Goal: Find specific page/section: Find specific page/section

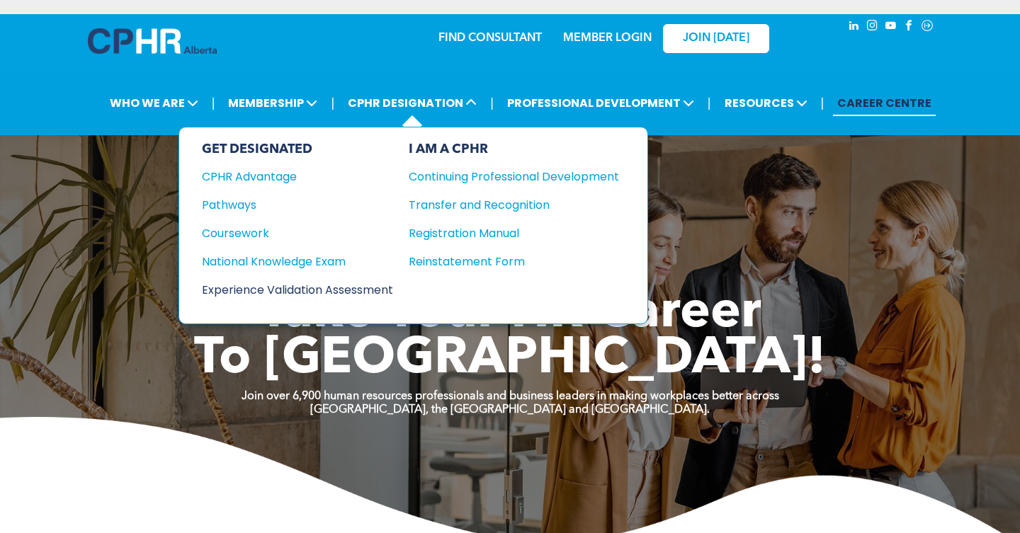
click at [327, 295] on div "Experience Validation Assessment" at bounding box center [288, 290] width 172 height 18
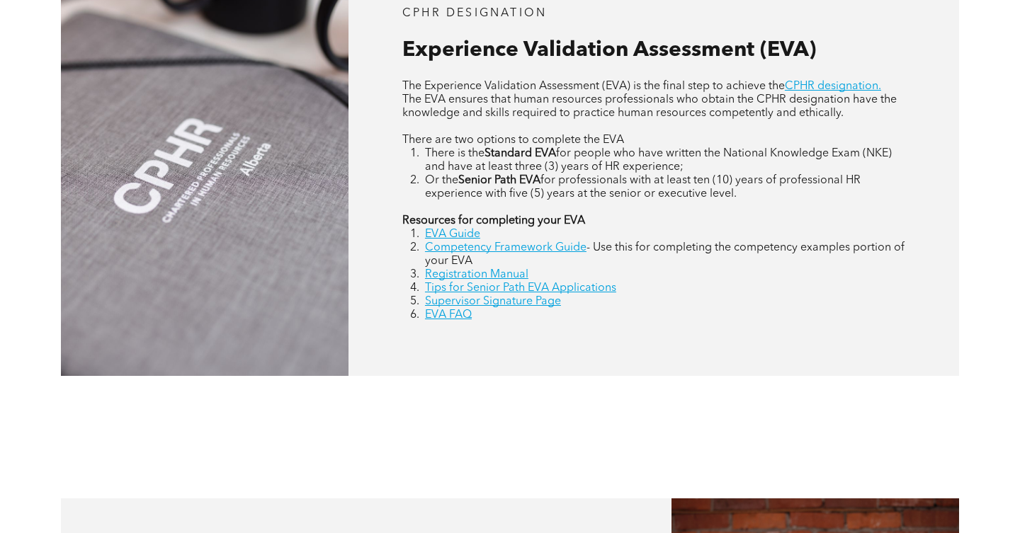
scroll to position [678, 0]
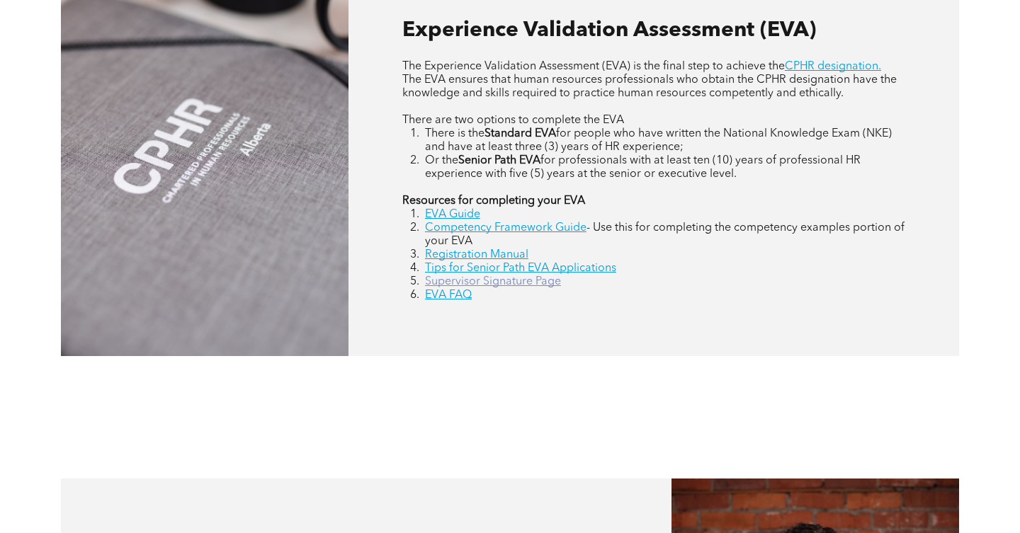
click at [527, 282] on link "Supervisor Signature Page" at bounding box center [493, 281] width 136 height 11
click at [644, 411] on div "CPHR DESIGNATION Experience Validation Assessment (EVA) The Experience Validati…" at bounding box center [510, 145] width 1020 height 545
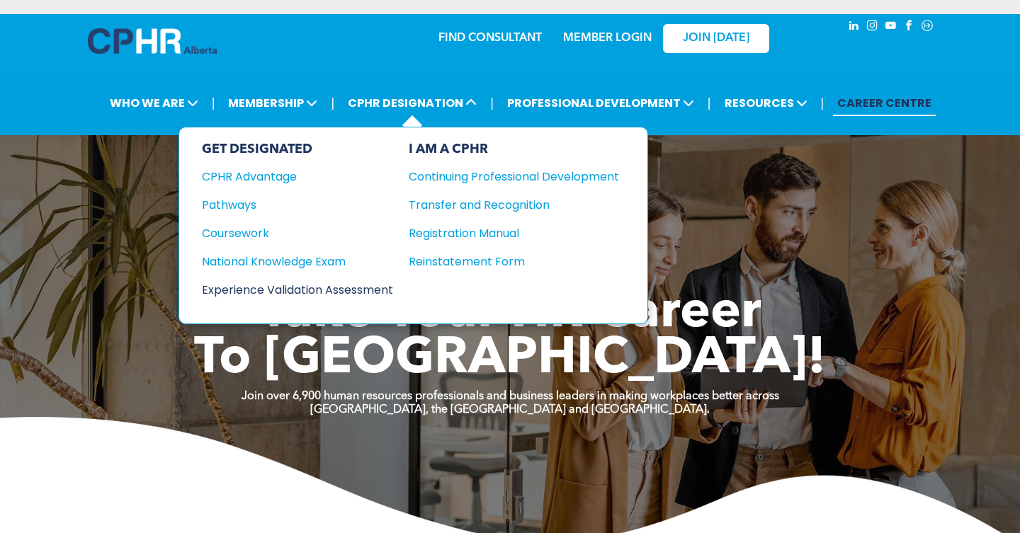
click at [297, 290] on div "Experience Validation Assessment" at bounding box center [288, 290] width 172 height 18
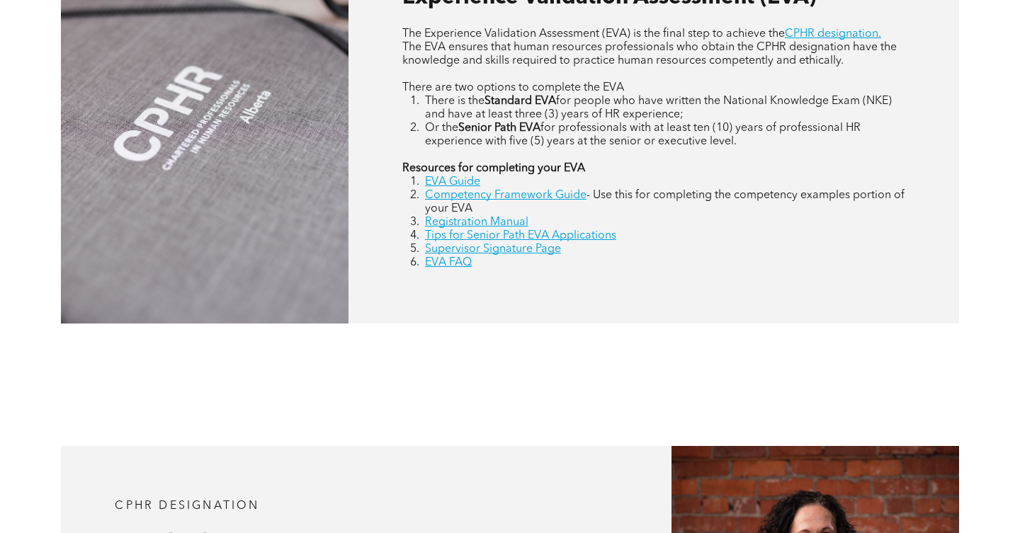
scroll to position [755, 0]
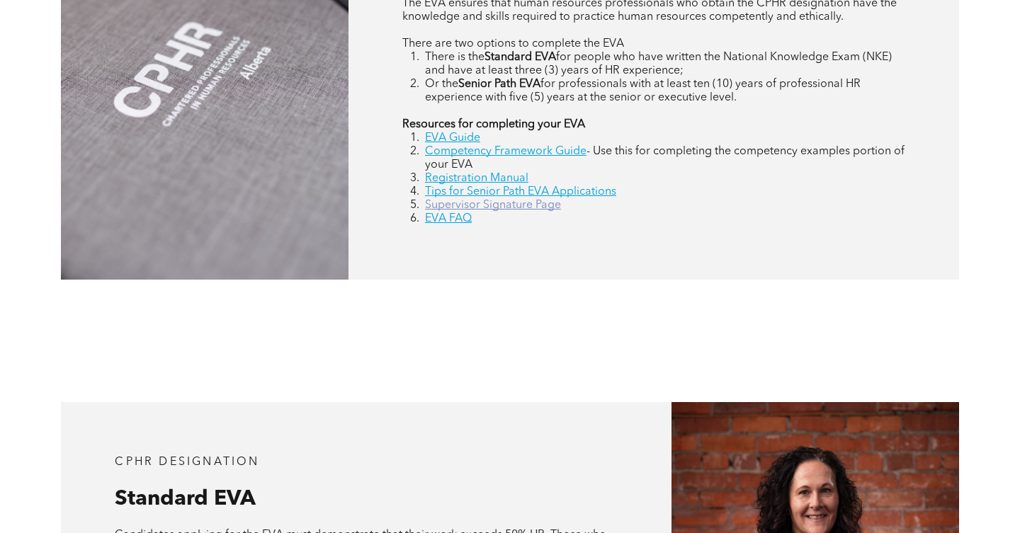
click at [539, 207] on link "Supervisor Signature Page" at bounding box center [493, 205] width 136 height 11
